Goal: Connect with others: Connect with other users

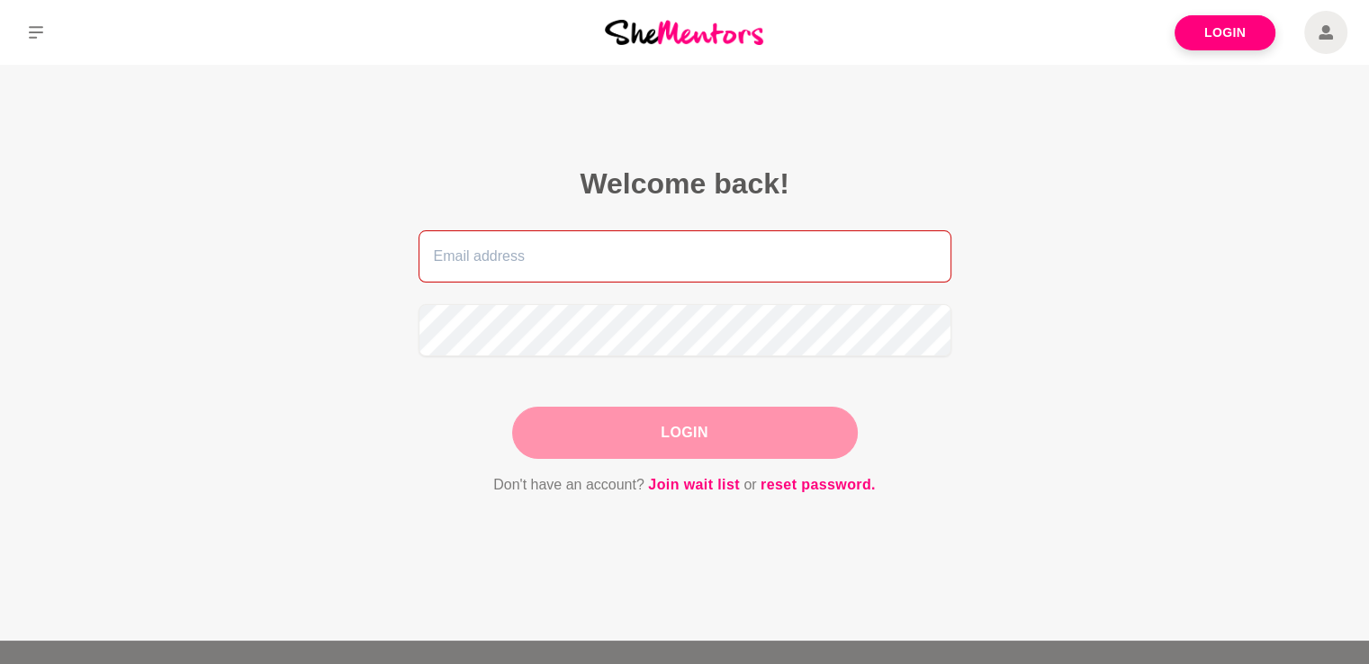
click at [619, 275] on input "email" at bounding box center [685, 256] width 533 height 52
type input "[PERSON_NAME][EMAIL_ADDRESS][DOMAIN_NAME]"
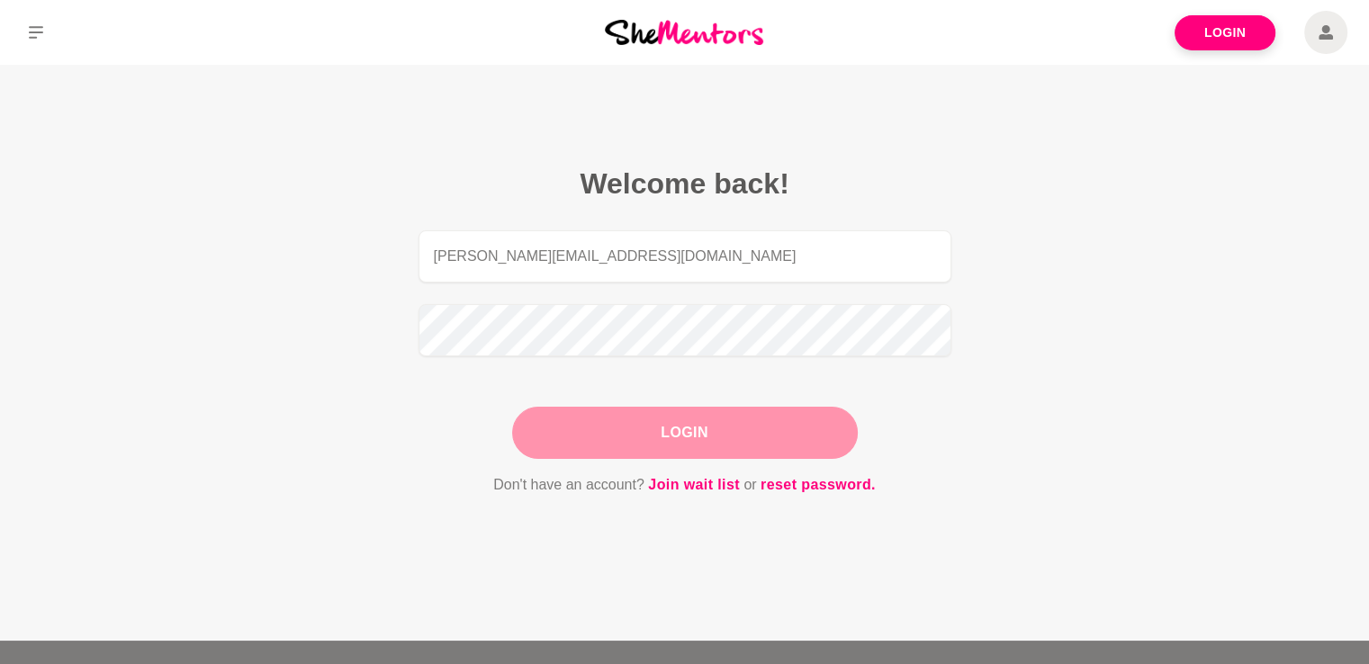
click at [729, 424] on button "Login" at bounding box center [685, 433] width 346 height 52
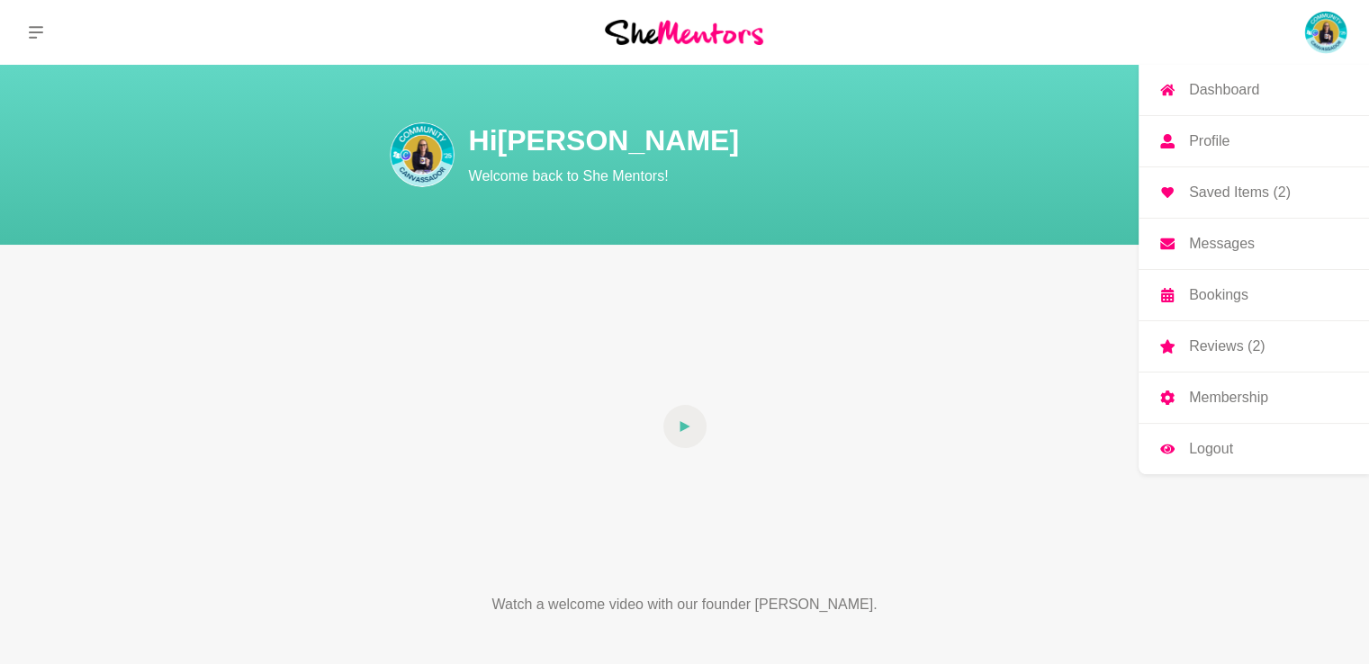
click at [1221, 139] on p "Profile" at bounding box center [1209, 141] width 41 height 14
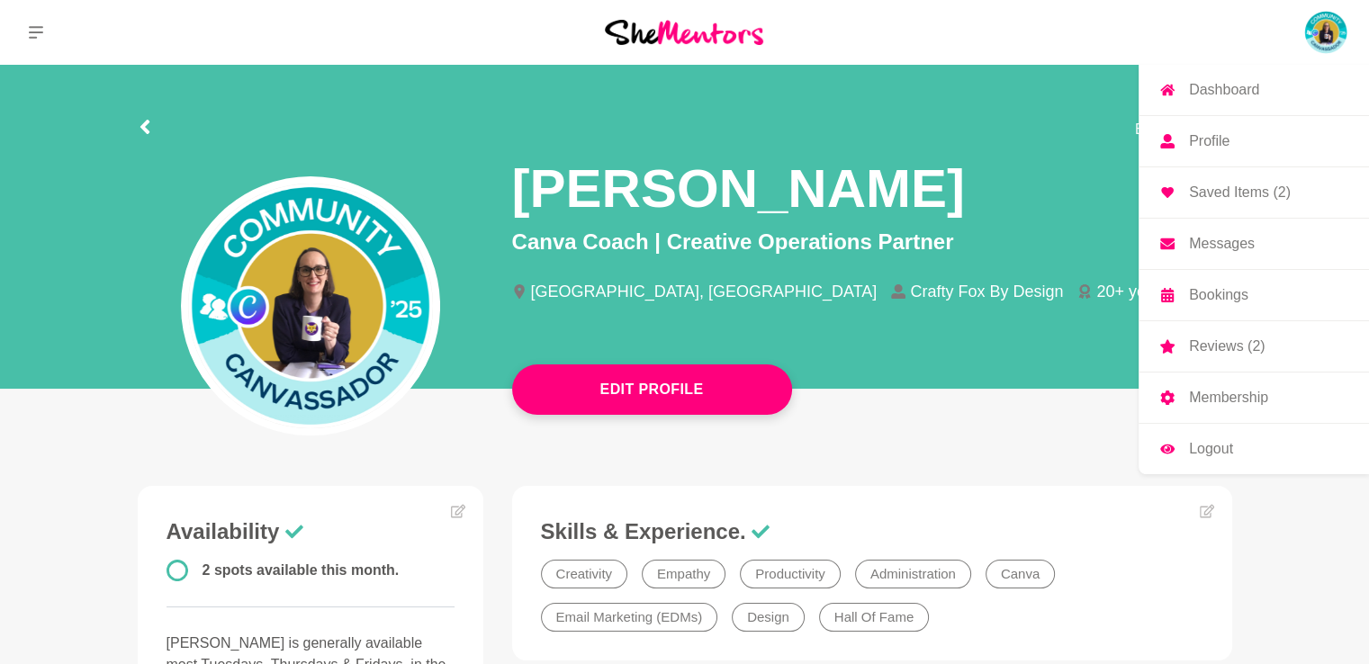
click at [1229, 296] on p "Bookings" at bounding box center [1218, 295] width 59 height 14
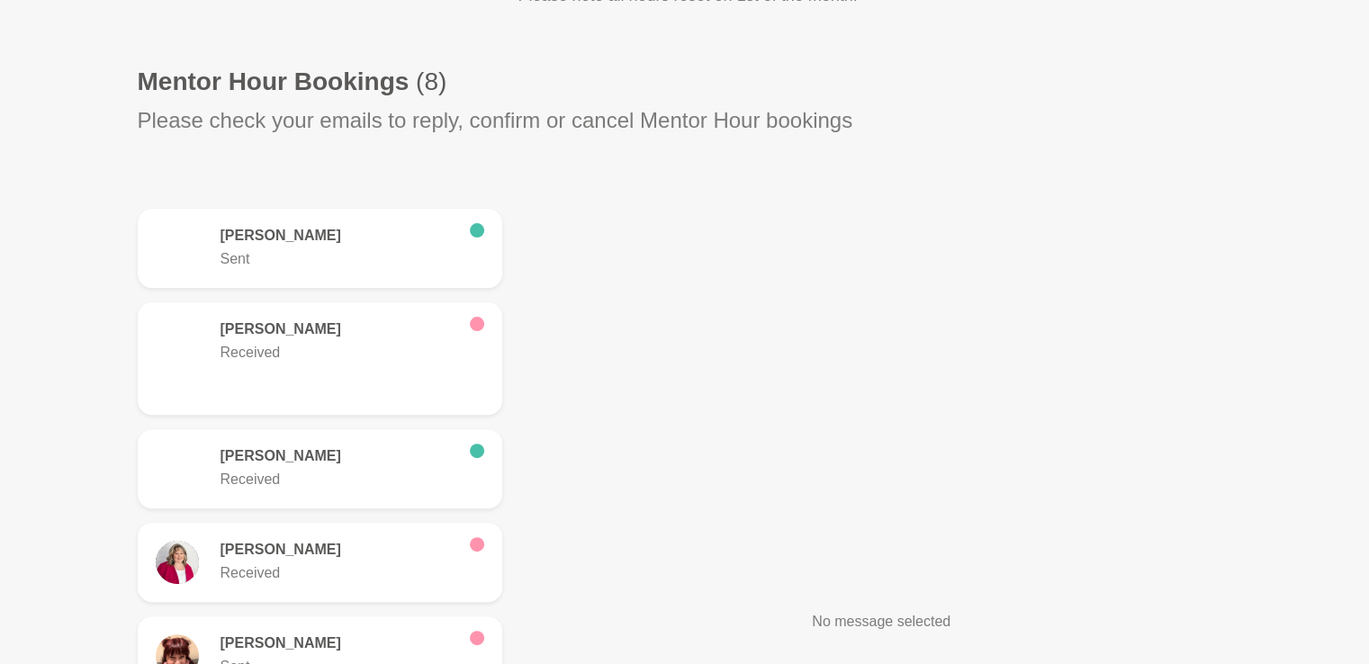
scroll to position [450, 0]
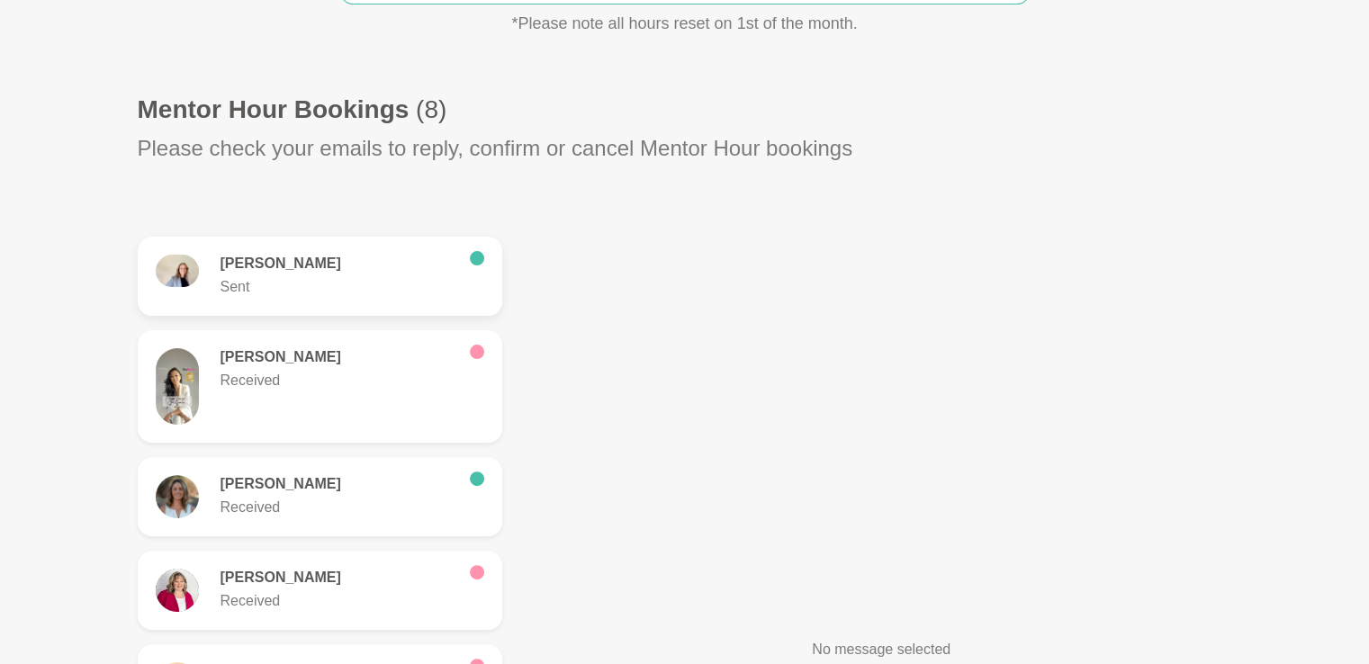
click at [360, 284] on p "Sent" at bounding box center [338, 287] width 235 height 22
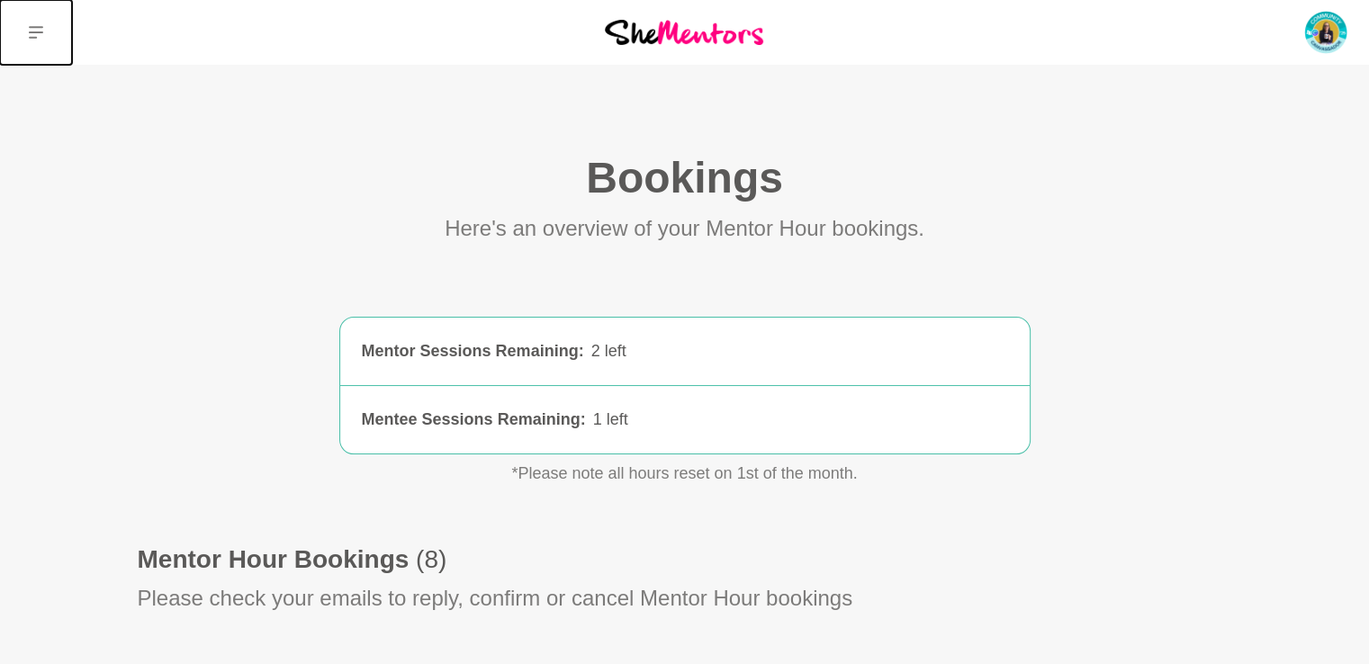
click at [38, 29] on icon at bounding box center [36, 32] width 14 height 14
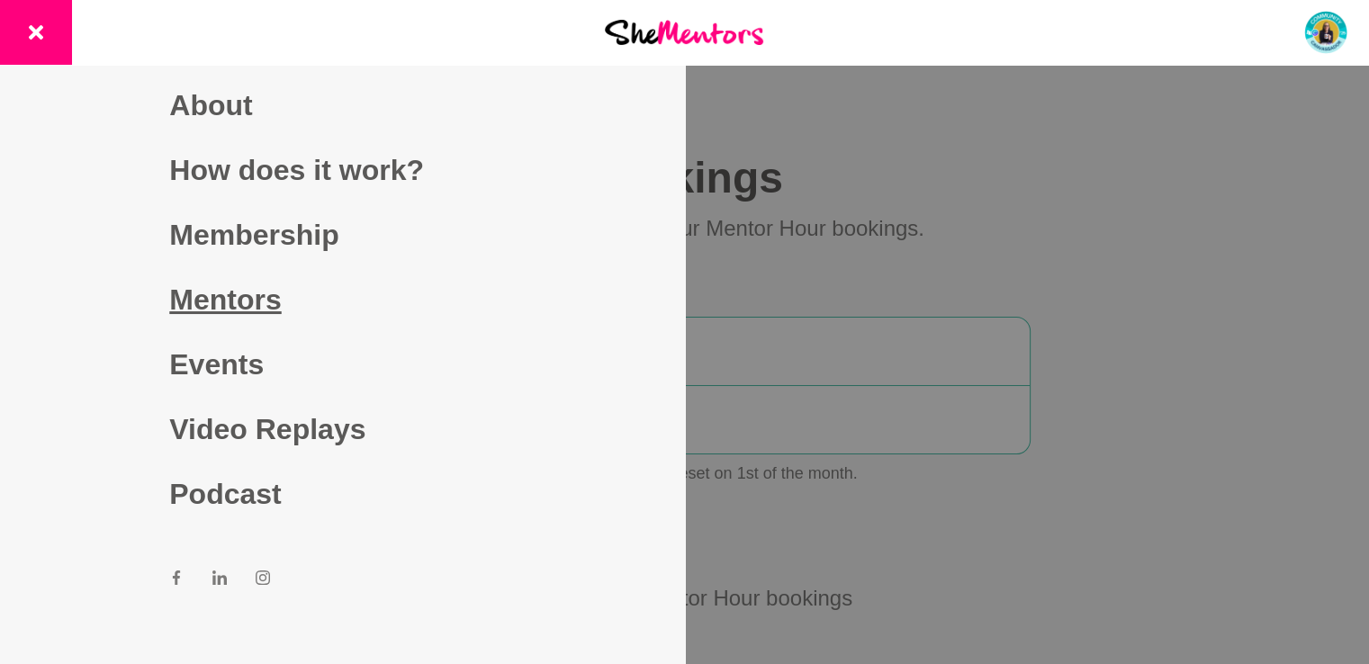
click at [252, 300] on link "Mentors" at bounding box center [342, 299] width 346 height 65
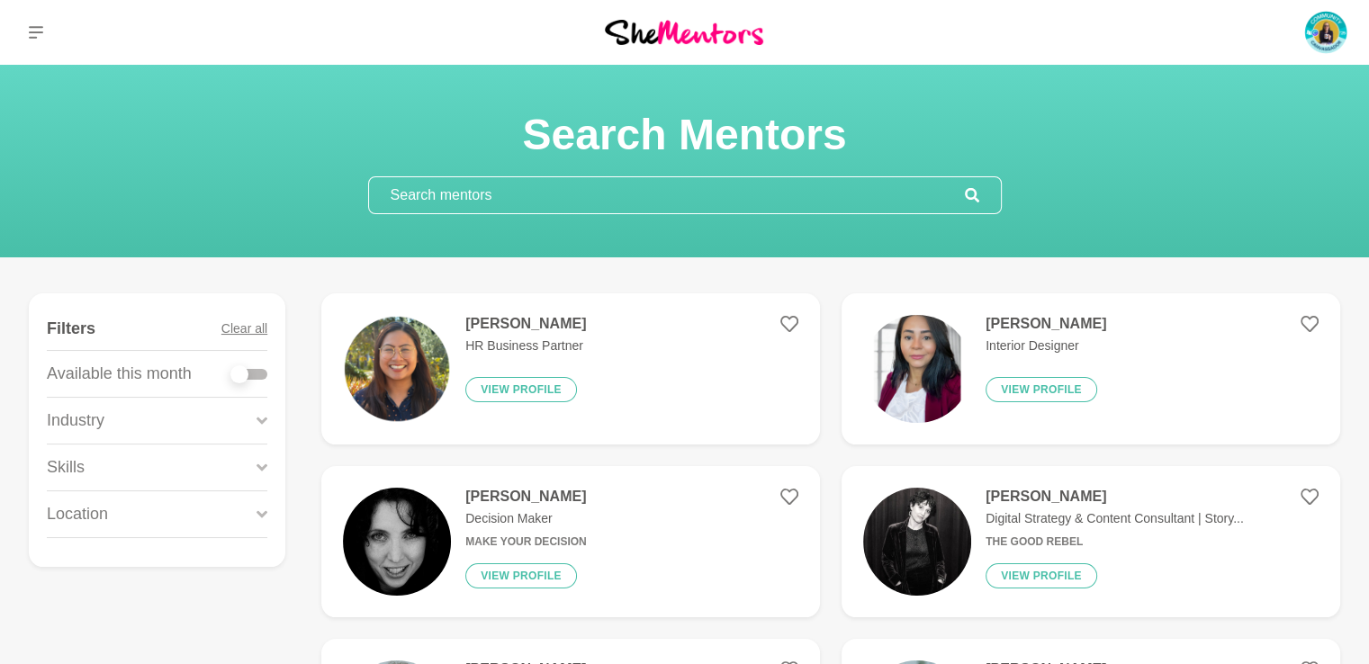
click at [527, 192] on input "text" at bounding box center [667, 195] width 596 height 36
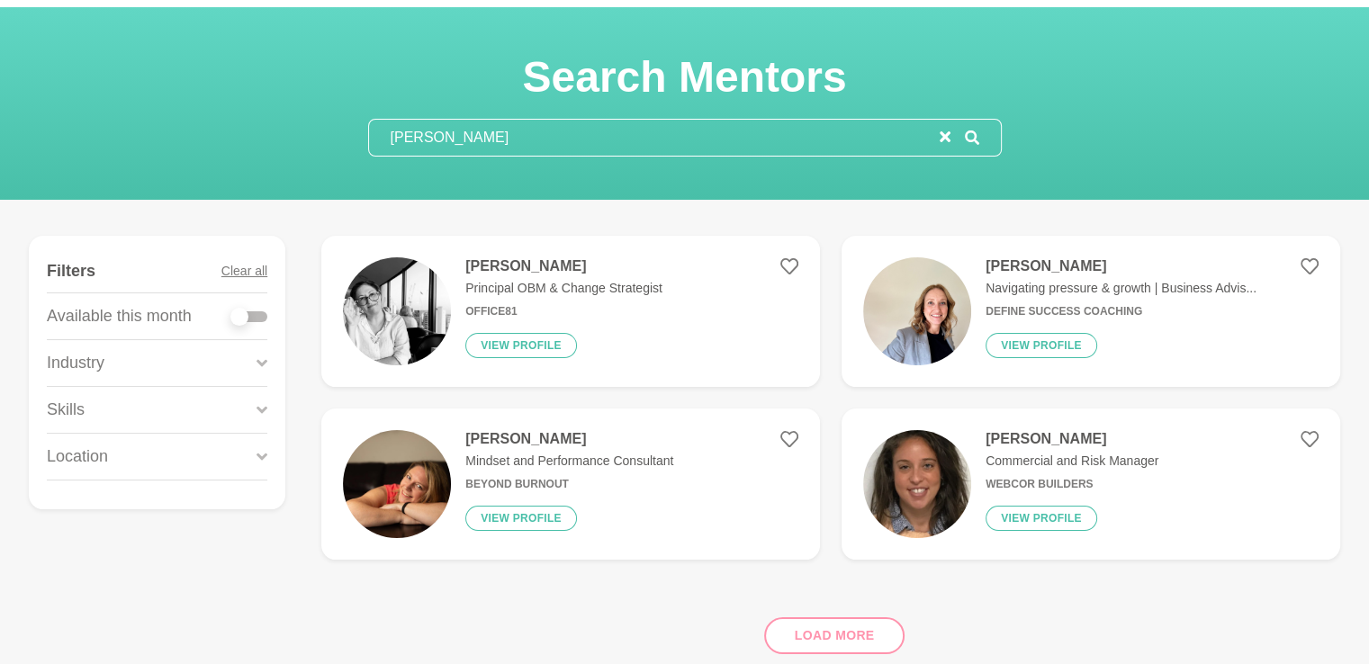
scroll to position [90, 0]
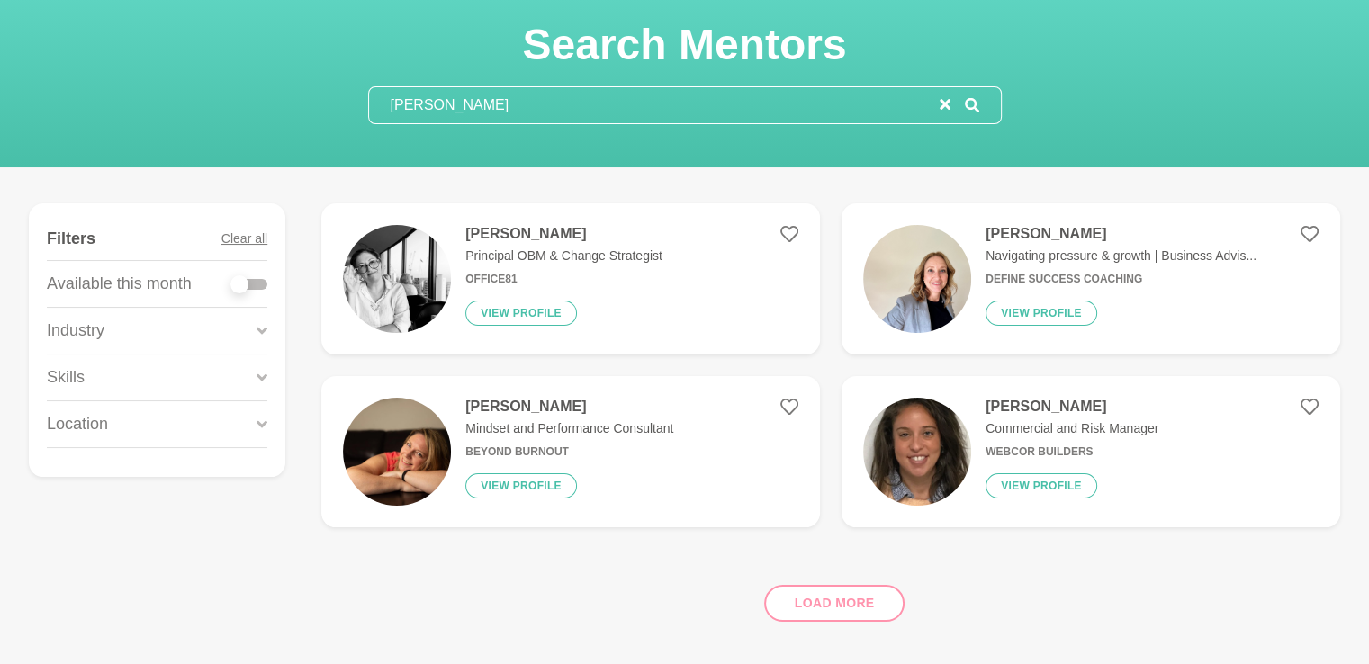
click at [842, 603] on div "Load more" at bounding box center [830, 596] width 1019 height 109
click at [840, 608] on div "Load more" at bounding box center [830, 596] width 1019 height 109
click at [458, 108] on input "[PERSON_NAME]" at bounding box center [654, 105] width 571 height 36
drag, startPoint x: 458, startPoint y: 108, endPoint x: 370, endPoint y: 138, distance: 93.1
click at [370, 138] on section "Search Mentors [PERSON_NAME]" at bounding box center [684, 71] width 1369 height 193
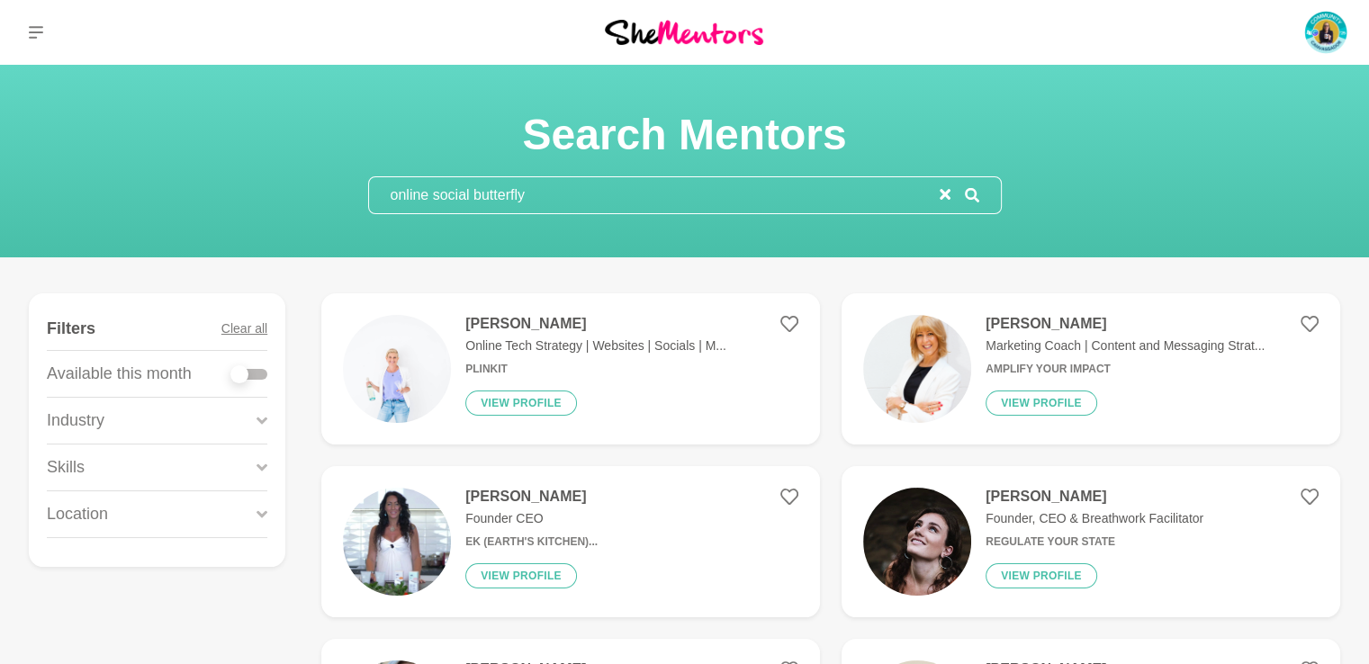
drag, startPoint x: 496, startPoint y: 200, endPoint x: 313, endPoint y: 199, distance: 182.7
click at [313, 199] on div "Search Mentors online social butterfly" at bounding box center [685, 161] width 1326 height 106
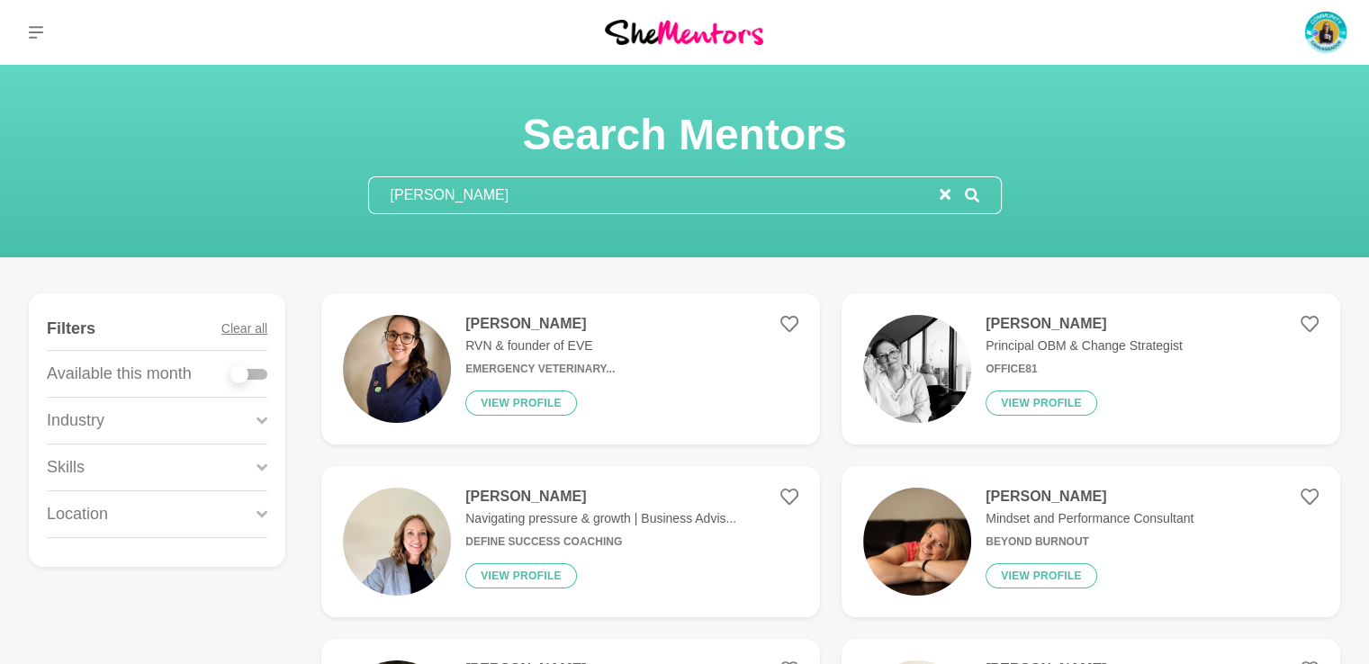
type input "[PERSON_NAME]"
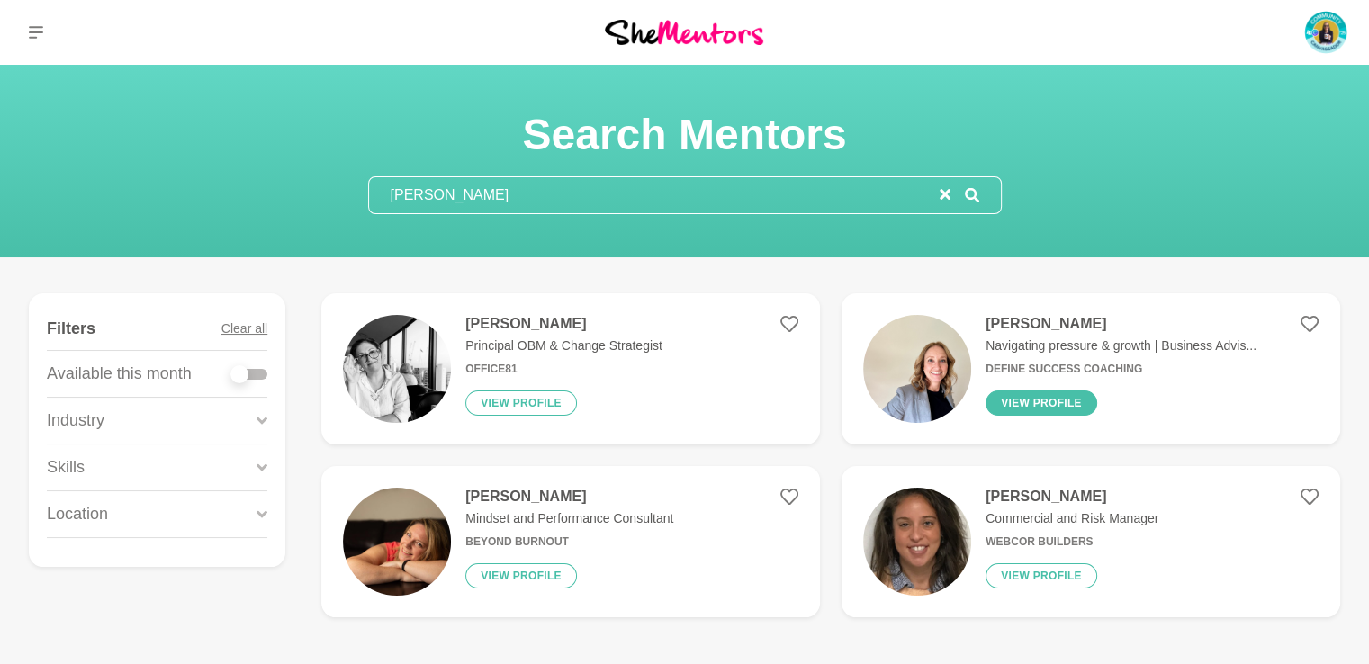
click at [1022, 402] on button "View profile" at bounding box center [1042, 403] width 112 height 25
